Goal: Register for event/course

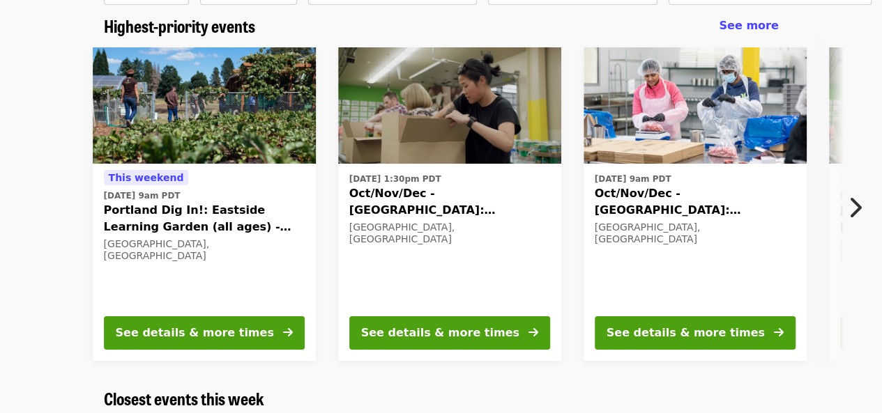
scroll to position [116, 0]
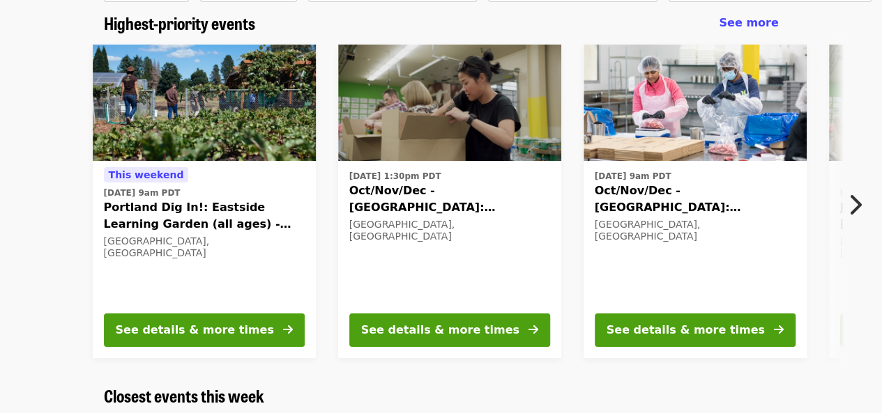
click at [855, 204] on icon "chevron-right icon" at bounding box center [855, 205] width 14 height 26
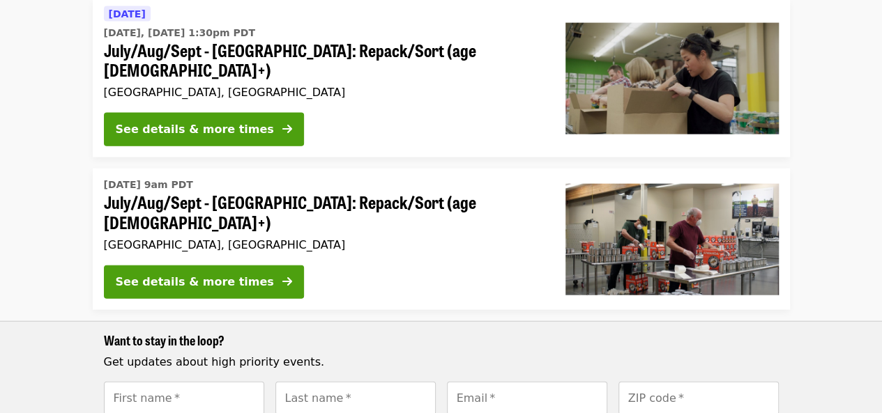
scroll to position [1450, 0]
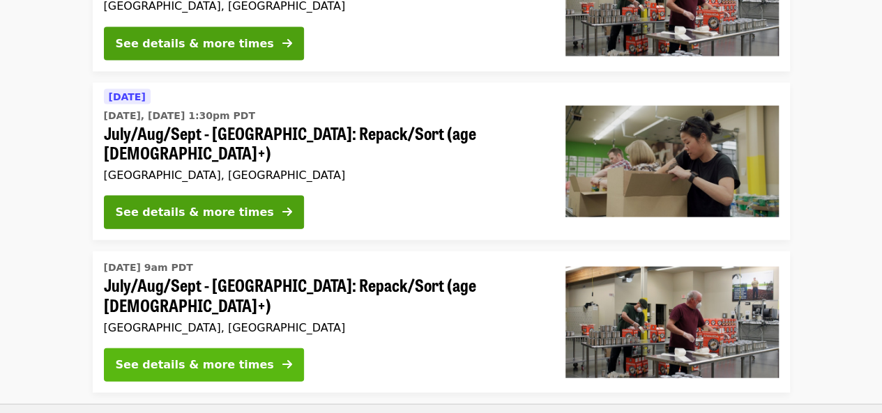
click at [230, 357] on div "See details & more times" at bounding box center [195, 365] width 158 height 17
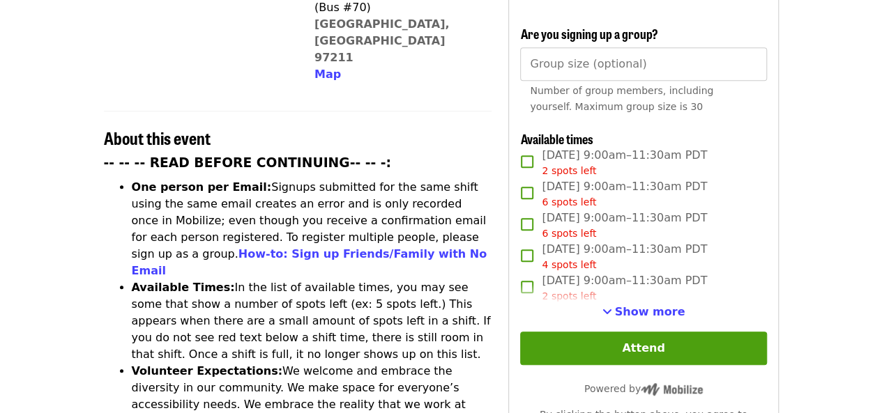
scroll to position [446, 0]
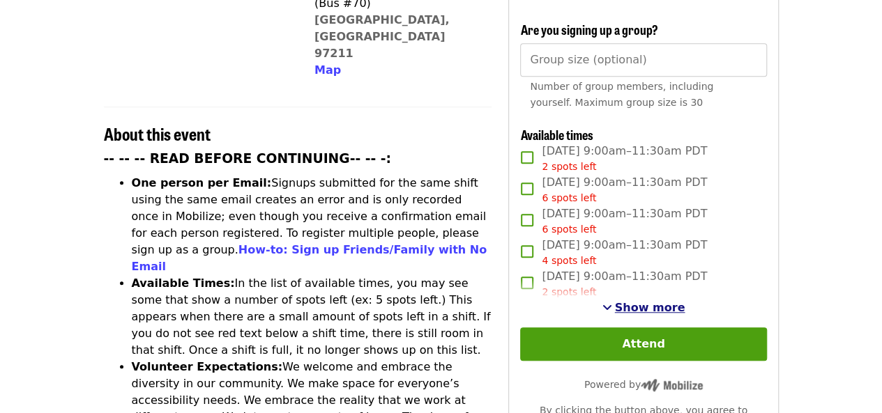
click at [632, 301] on span "Show more" at bounding box center [650, 307] width 70 height 13
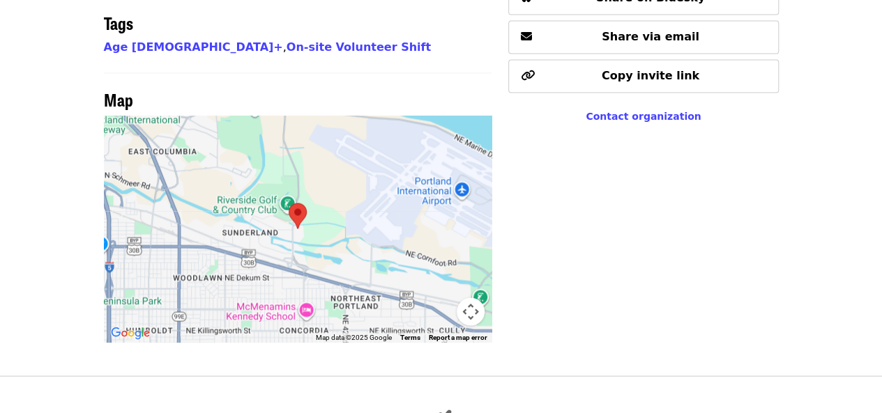
scroll to position [1166, 0]
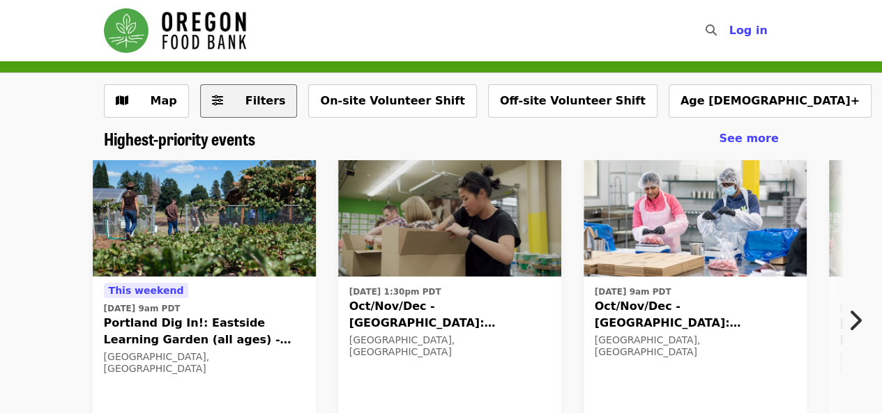
click at [269, 94] on span "Filters" at bounding box center [265, 100] width 40 height 13
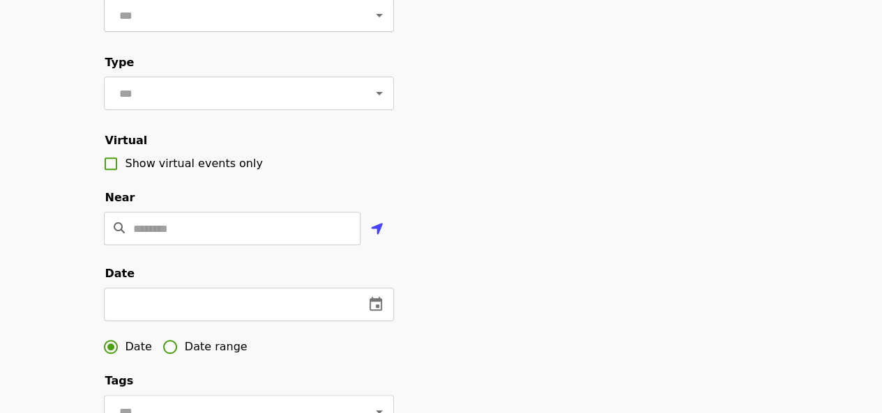
scroll to position [349, 0]
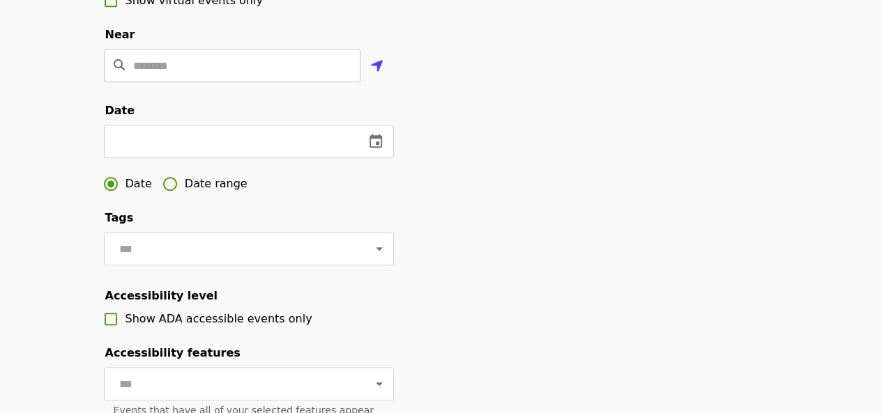
click at [238, 82] on input "Location" at bounding box center [246, 65] width 227 height 33
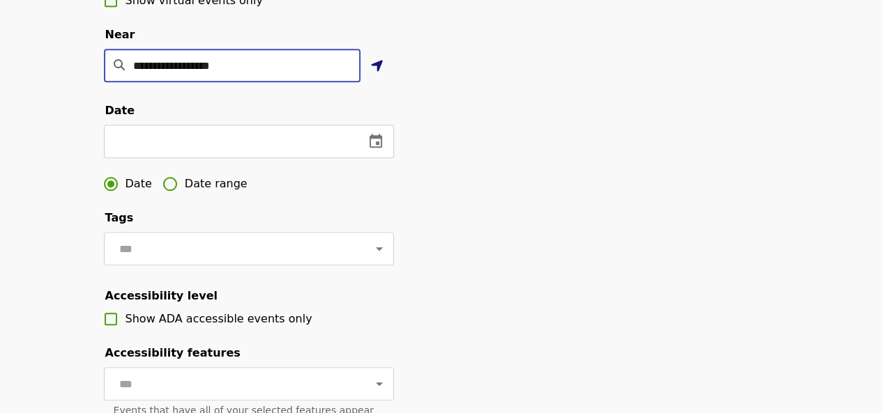
type input "**********"
click at [388, 84] on button "Use my location" at bounding box center [376, 66] width 33 height 33
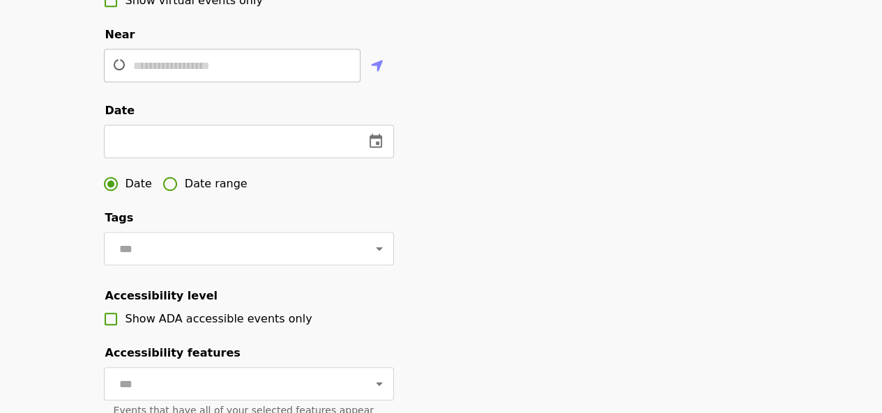
type input "**********"
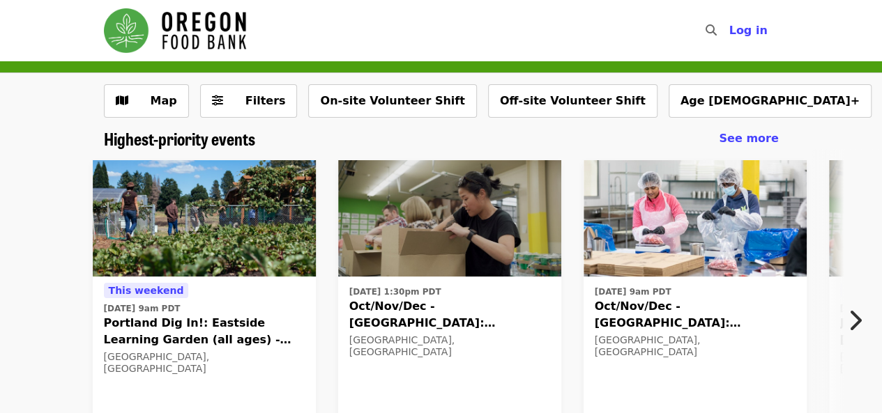
click at [428, 211] on img at bounding box center [449, 218] width 223 height 117
click at [158, 104] on span "Map" at bounding box center [164, 100] width 26 height 13
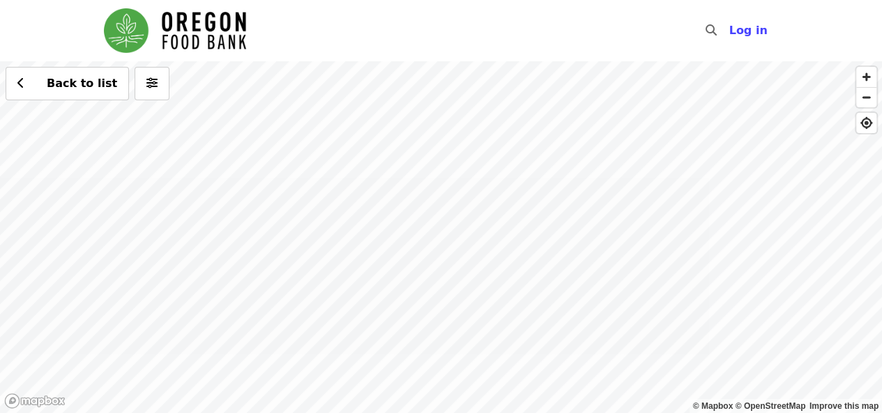
click at [304, 192] on div "Back to list" at bounding box center [441, 237] width 882 height 352
click at [413, 112] on div "Back to list" at bounding box center [441, 237] width 882 height 352
click at [413, 112] on div "See 2 actions at this location Back to list" at bounding box center [441, 237] width 882 height 352
click at [416, 132] on span "See 2 actions at this location" at bounding box center [412, 135] width 183 height 13
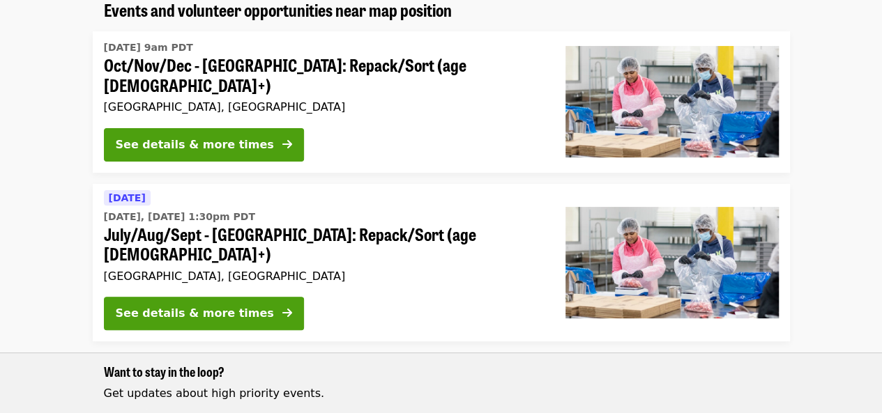
scroll to position [130, 0]
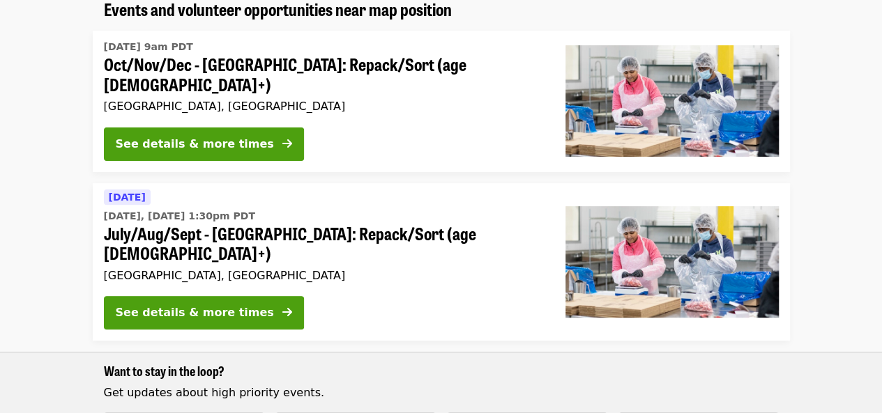
click at [347, 240] on div "[DATE] [DATE], [DATE] 1:30pm PDT July/Aug/Sept - [GEOGRAPHIC_DATA]: Repack/Sort…" at bounding box center [323, 237] width 439 height 97
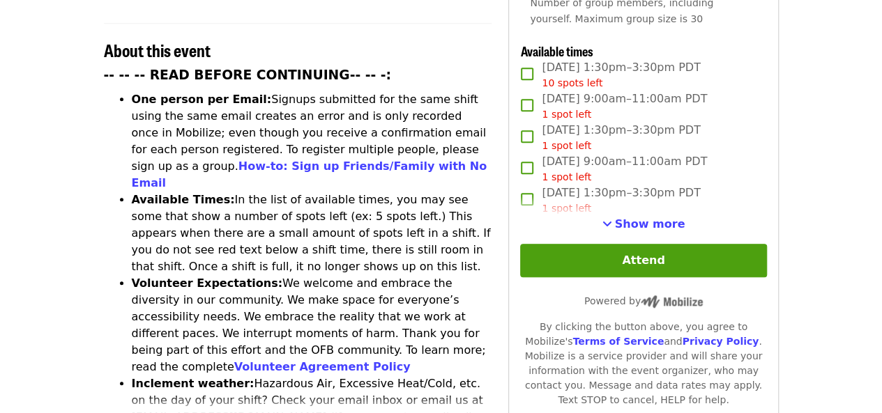
scroll to position [530, 0]
click at [648, 227] on span "Show more" at bounding box center [650, 223] width 70 height 13
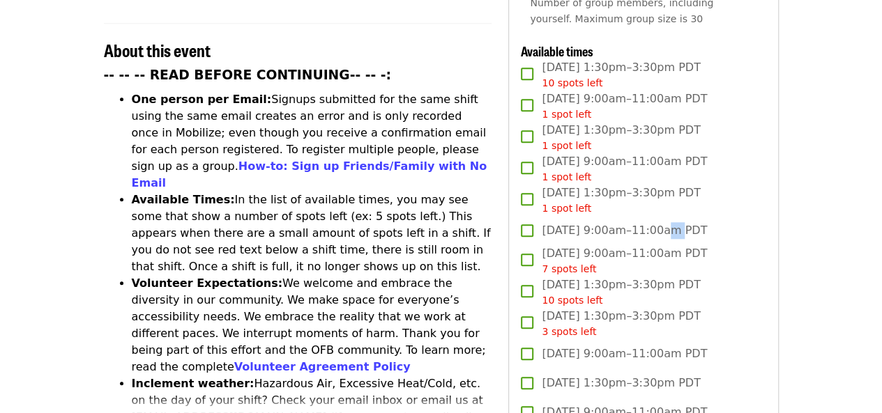
click at [648, 227] on span "[DATE] 9:00am–11:00am PDT" at bounding box center [624, 230] width 165 height 17
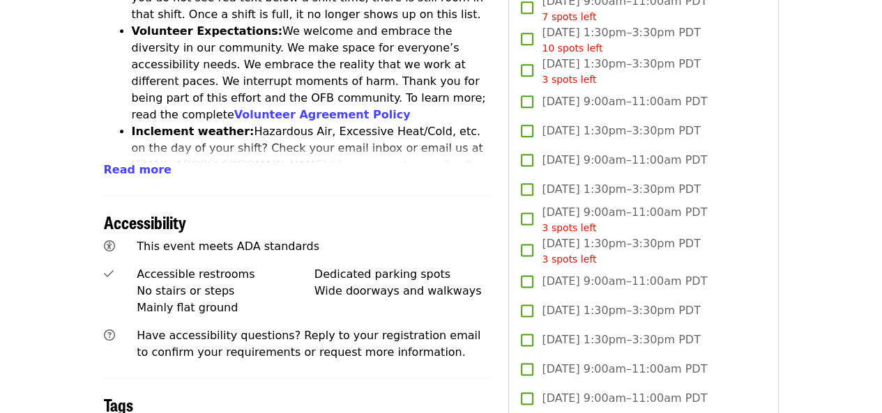
scroll to position [785, 0]
